Goal: Task Accomplishment & Management: Manage account settings

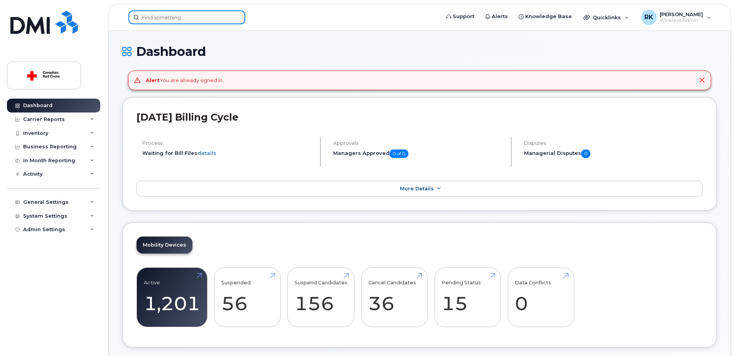
click at [157, 16] on input at bounding box center [186, 17] width 117 height 14
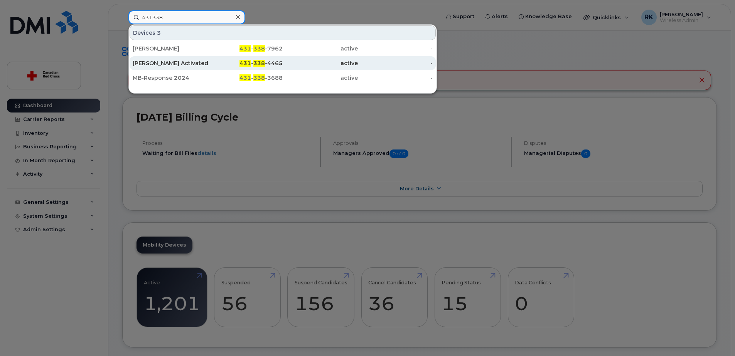
type input "431338"
click at [160, 62] on div "Tim Kelley Activated. IS-19230." at bounding box center [170, 63] width 75 height 8
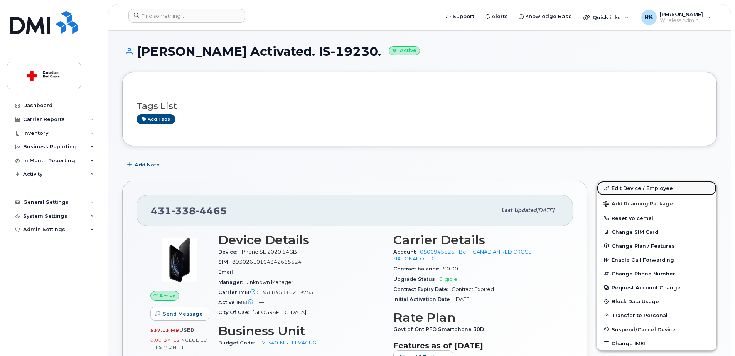
click at [630, 187] on link "Edit Device / Employee" at bounding box center [657, 188] width 120 height 14
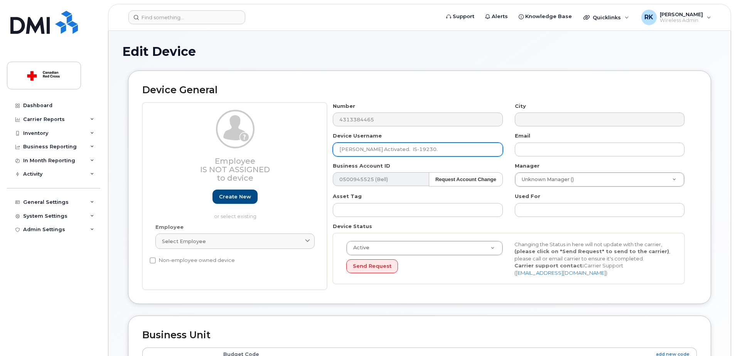
drag, startPoint x: 424, startPoint y: 149, endPoint x: 260, endPoint y: 153, distance: 164.0
click at [260, 153] on div "Employee Is not assigned to device Create new or select existing Employee Selec…" at bounding box center [419, 197] width 555 height 188
paste input "Maria Medina"
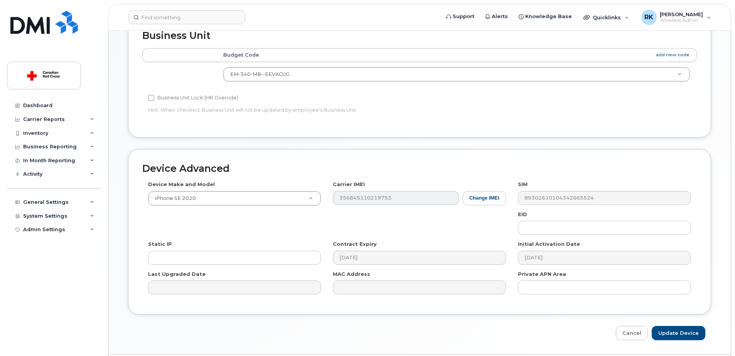
scroll to position [322, 0]
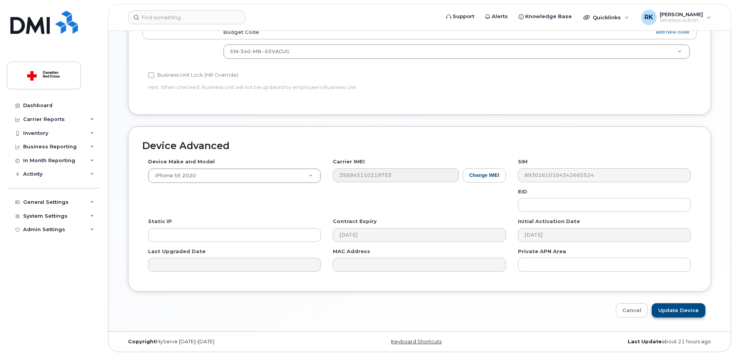
type input "Maria Medina"
click at [674, 312] on input "Update Device" at bounding box center [679, 311] width 54 height 14
type input "Saving..."
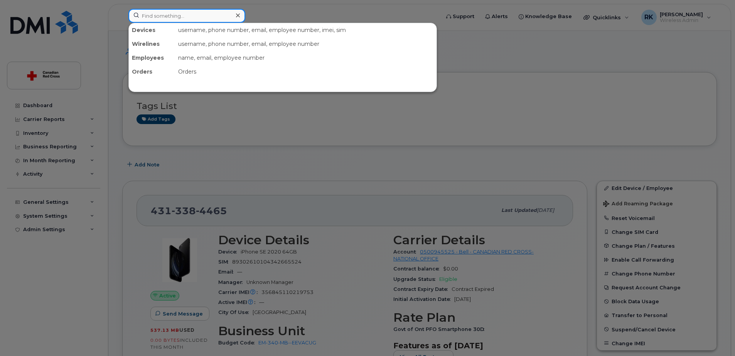
click at [191, 14] on input at bounding box center [186, 16] width 117 height 14
paste input "Joanna"
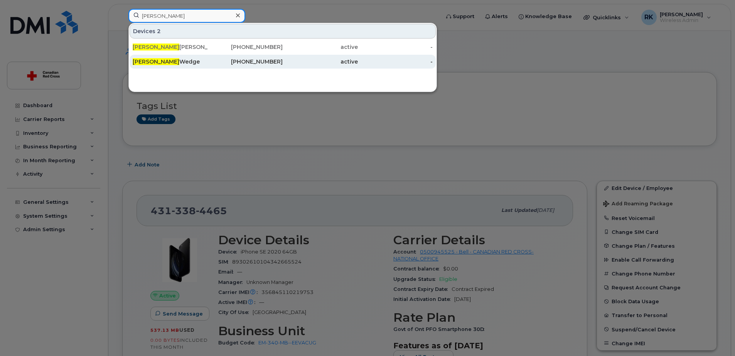
type input "Joanna"
click at [208, 58] on div "Joanna Wedge" at bounding box center [245, 62] width 75 height 14
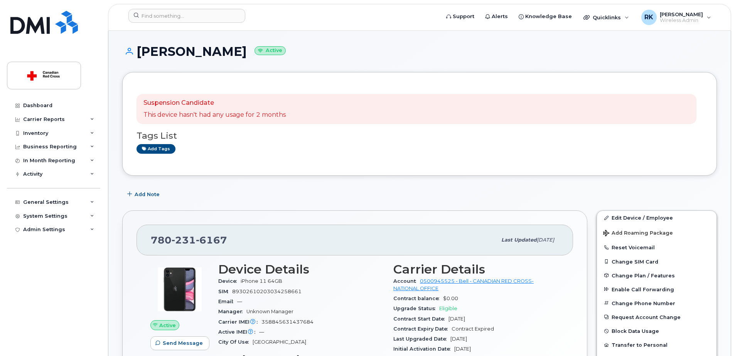
scroll to position [39, 0]
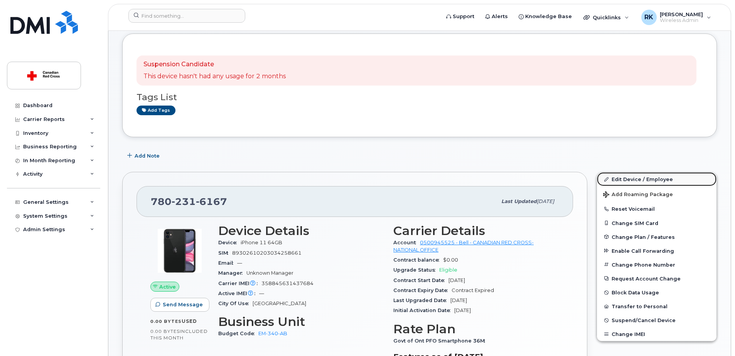
click at [635, 179] on link "Edit Device / Employee" at bounding box center [657, 179] width 120 height 14
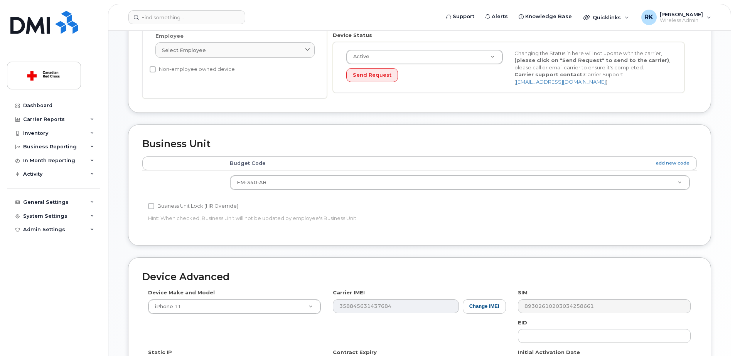
scroll to position [270, 0]
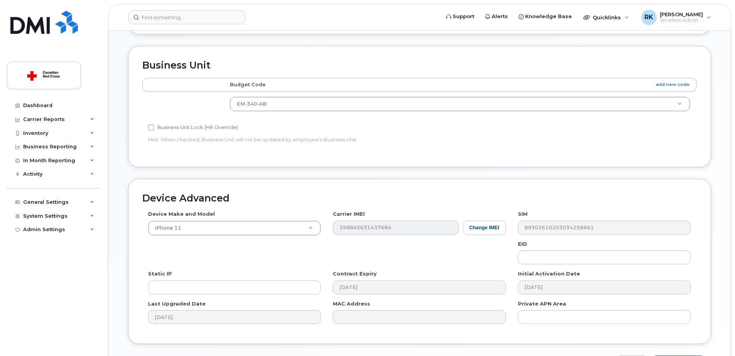
click at [432, 261] on div "Device Make and Model iPhone 11 Android TCL 502 Watch Apple Watch S9 41mm Andro…" at bounding box center [419, 271] width 555 height 120
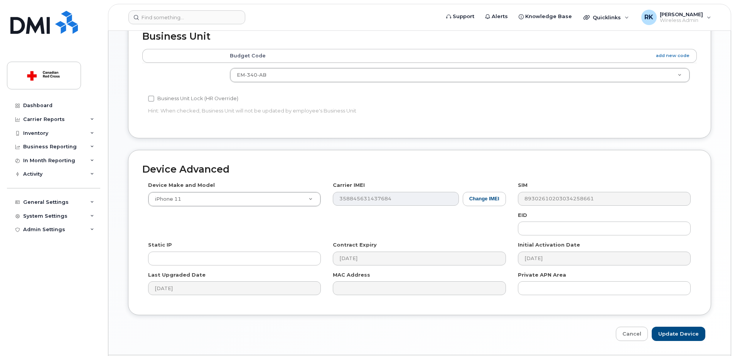
scroll to position [322, 0]
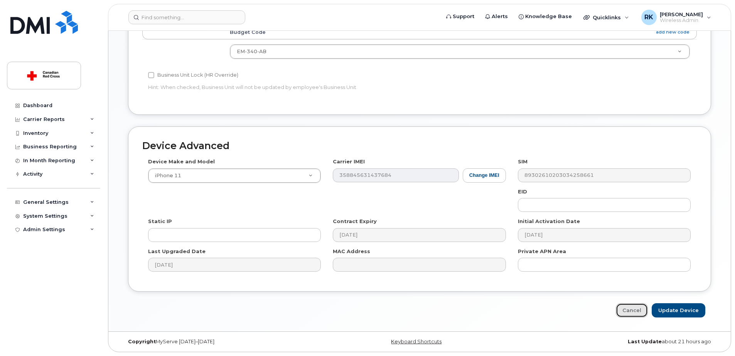
click at [639, 310] on link "Cancel" at bounding box center [632, 311] width 32 height 14
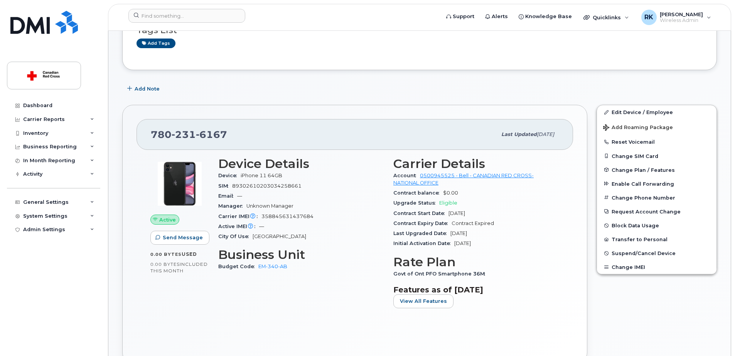
scroll to position [116, 0]
